Goal: Task Accomplishment & Management: Use online tool/utility

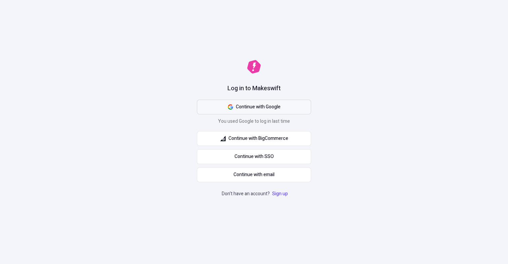
click at [252, 101] on button "Continue with Google" at bounding box center [254, 107] width 114 height 15
drag, startPoint x: 410, startPoint y: 15, endPoint x: 423, endPoint y: 2, distance: 19.0
click at [409, 16] on div "Log in to Makeswift Continue with Google You used Google to log in last time Co…" at bounding box center [254, 132] width 508 height 264
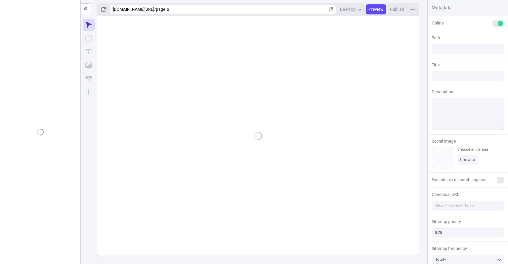
type input "/page-2"
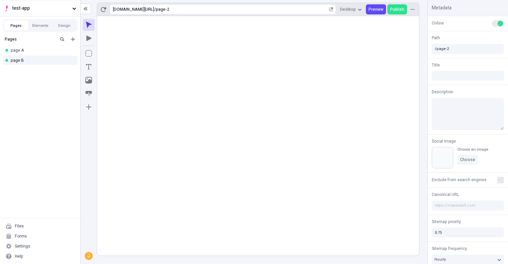
click at [267, 80] on rect at bounding box center [258, 136] width 322 height 240
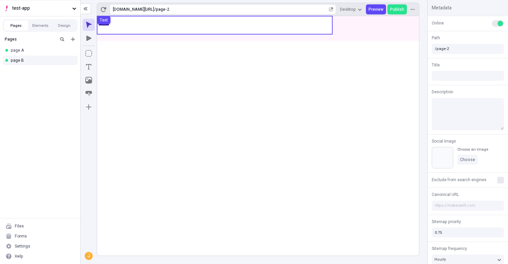
click at [167, 31] on use at bounding box center [214, 25] width 235 height 18
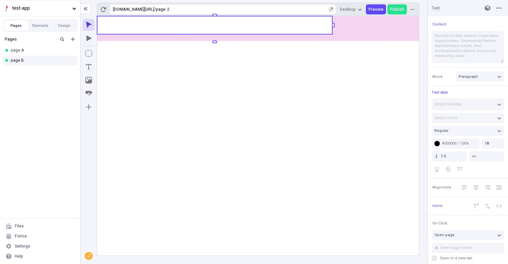
type input "115"
type input "30"
click at [228, 29] on body "test-app Pages Elements Design Pages page A page B Files Forms Settings Help [U…" at bounding box center [254, 132] width 508 height 264
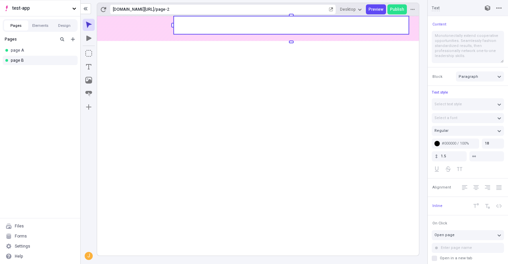
click at [241, 93] on rect at bounding box center [258, 136] width 322 height 240
